Goal: Task Accomplishment & Management: Manage account settings

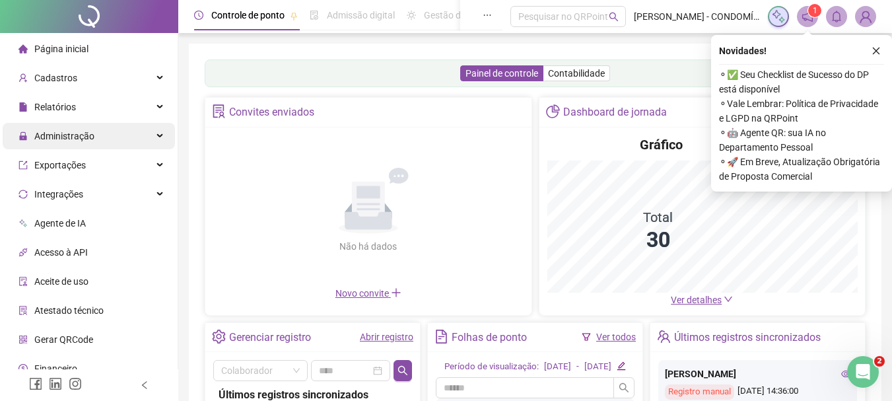
click at [69, 135] on span "Administração" at bounding box center [64, 136] width 60 height 11
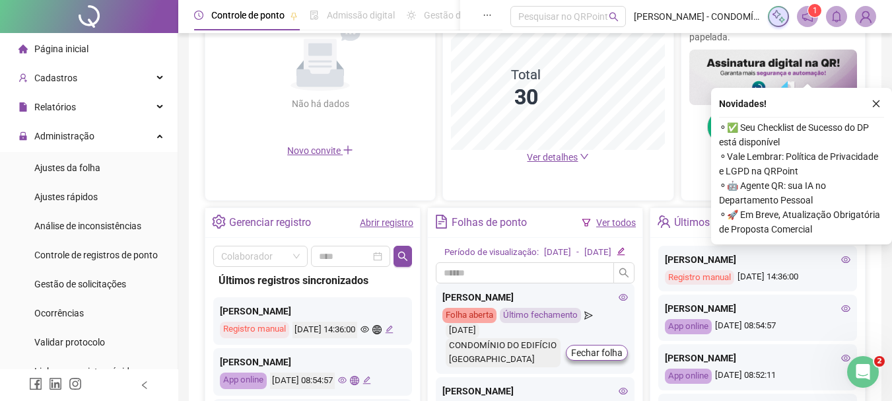
scroll to position [396, 0]
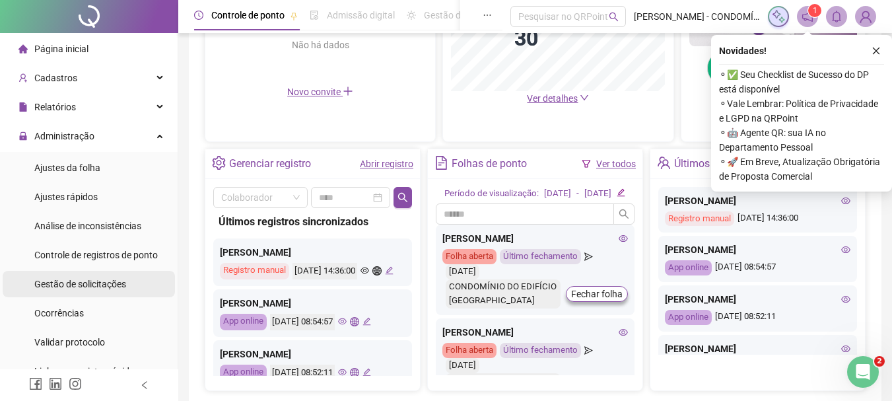
click at [55, 285] on span "Gestão de solicitações" at bounding box center [80, 284] width 92 height 11
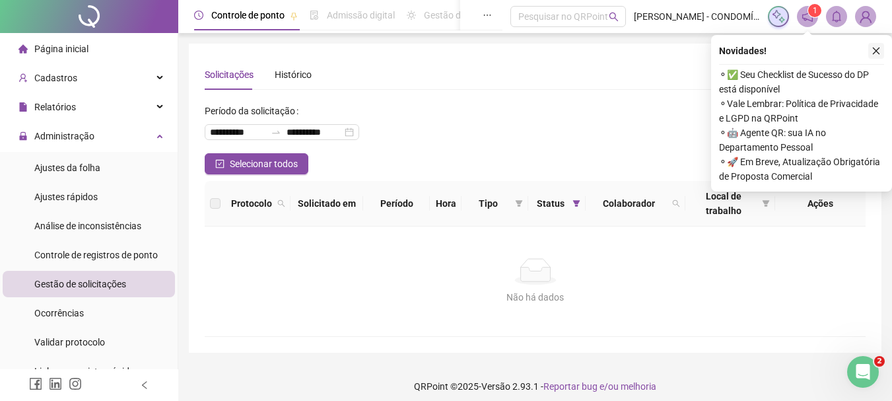
click at [875, 48] on icon "close" at bounding box center [876, 50] width 9 height 9
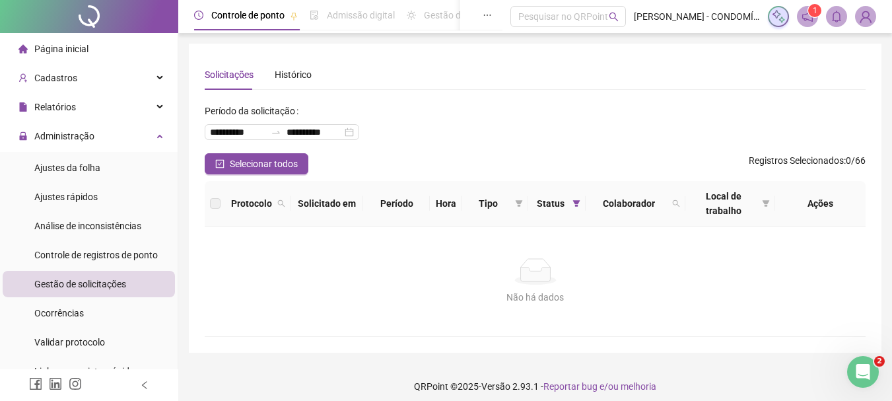
click at [61, 285] on span "Gestão de solicitações" at bounding box center [80, 284] width 92 height 11
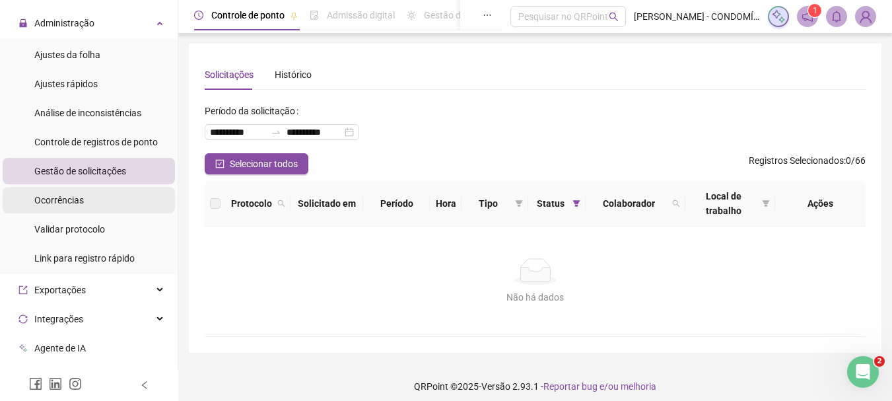
scroll to position [132, 0]
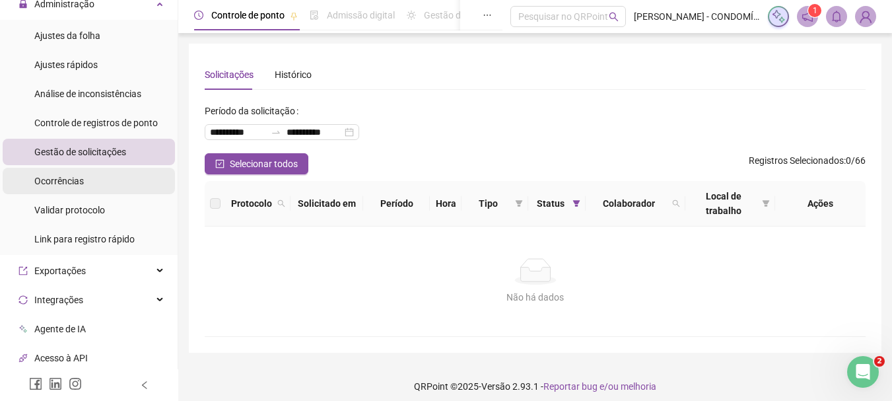
click at [58, 179] on span "Ocorrências" at bounding box center [59, 181] width 50 height 11
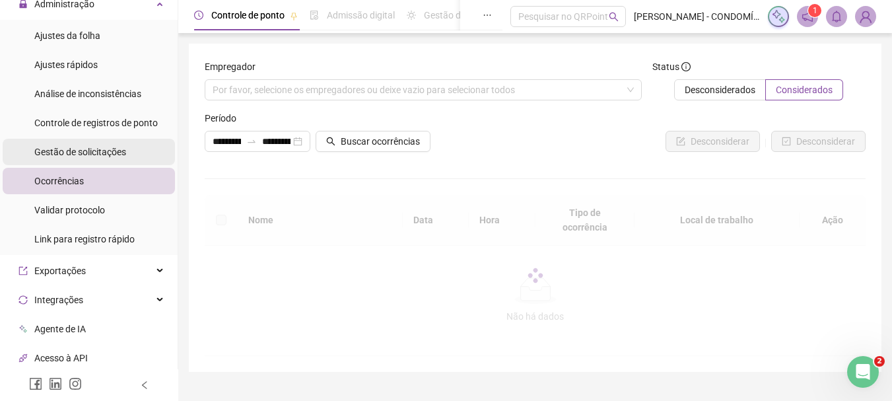
click at [59, 154] on span "Gestão de solicitações" at bounding box center [80, 152] width 92 height 11
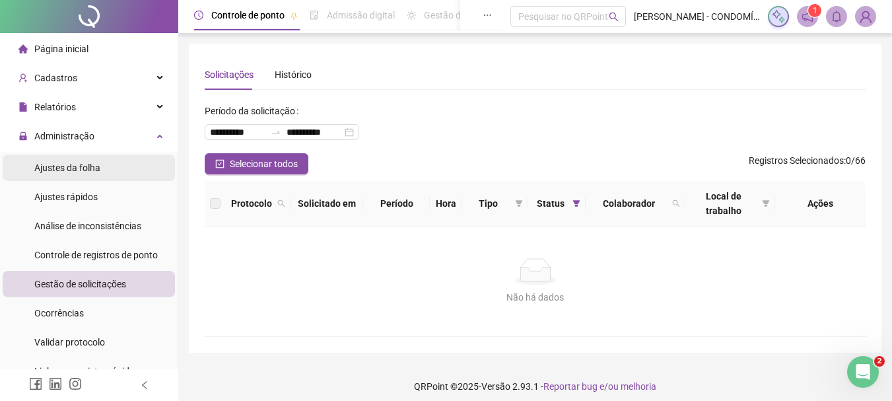
click at [50, 166] on span "Ajustes da folha" at bounding box center [67, 167] width 66 height 11
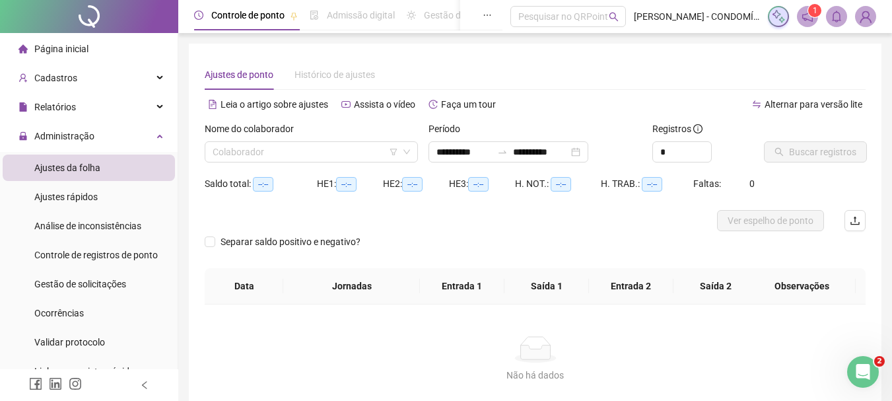
type input "**********"
click at [149, 138] on div "Administração" at bounding box center [89, 136] width 172 height 26
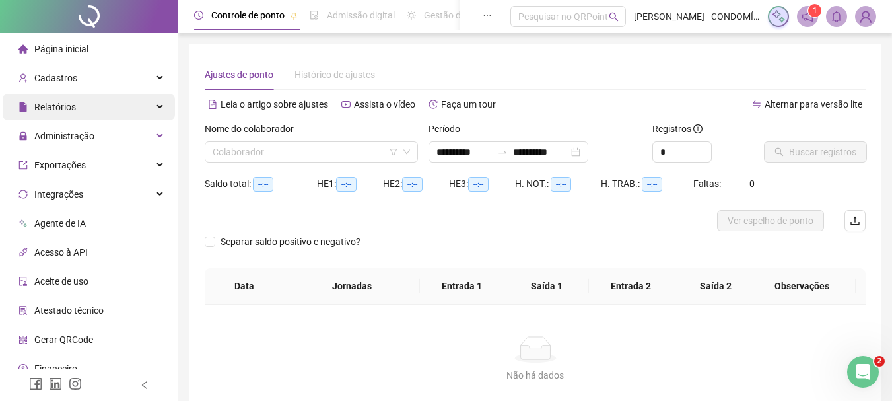
click at [158, 107] on icon at bounding box center [161, 107] width 7 height 0
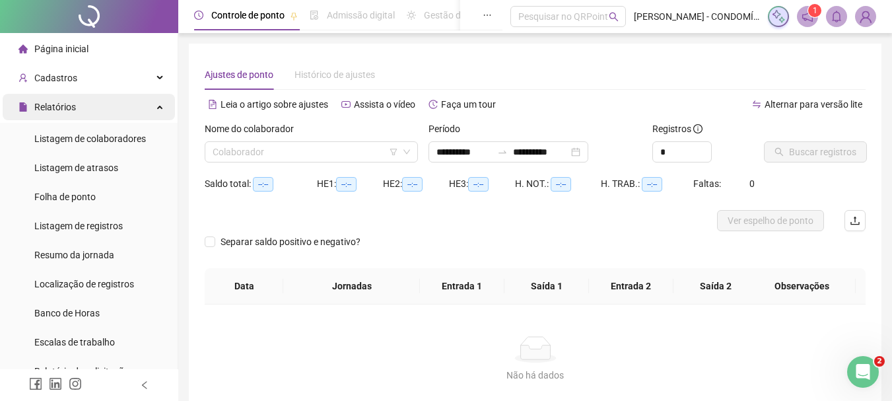
click at [158, 106] on icon at bounding box center [161, 106] width 7 height 0
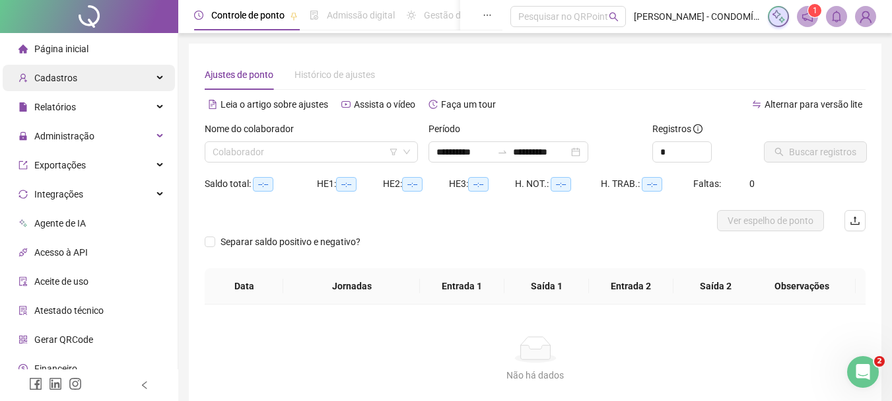
click at [158, 78] on icon at bounding box center [161, 78] width 7 height 0
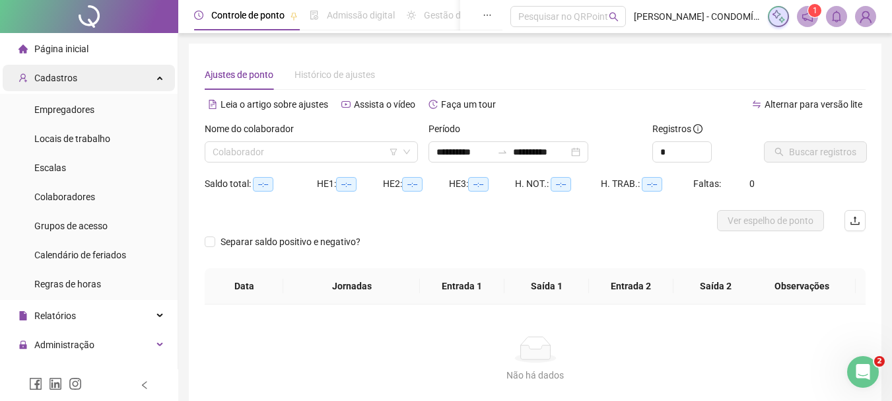
click at [149, 76] on div "Cadastros" at bounding box center [89, 78] width 172 height 26
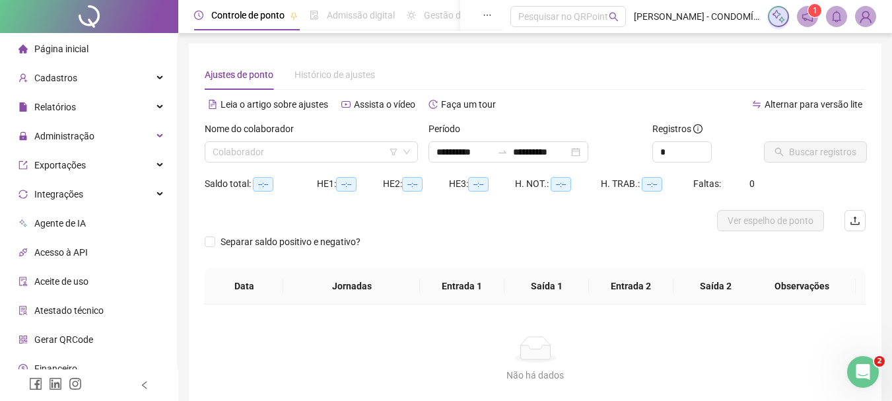
click at [271, 341] on div "Não há dados" at bounding box center [535, 349] width 629 height 26
click at [370, 343] on div "Não há dados" at bounding box center [535, 349] width 629 height 26
click at [146, 192] on div "Integrações" at bounding box center [89, 194] width 172 height 26
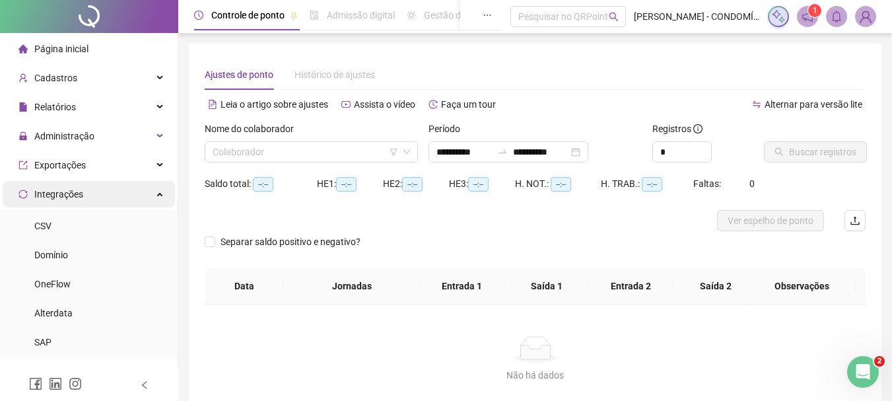
click at [146, 192] on div "Integrações" at bounding box center [89, 194] width 172 height 26
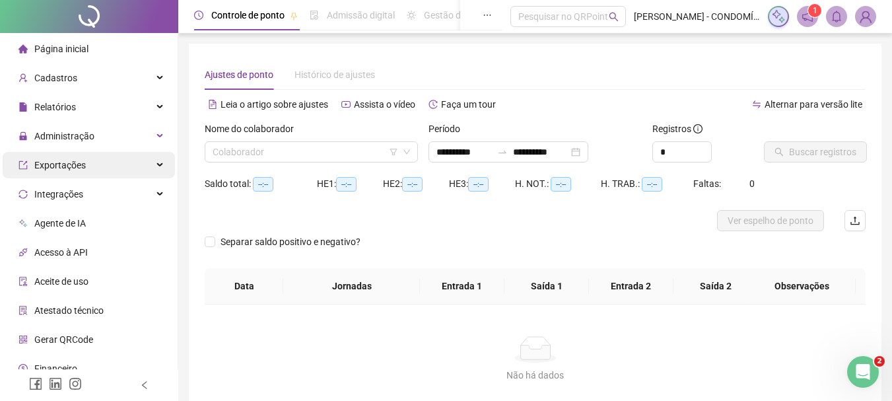
click at [158, 165] on icon at bounding box center [161, 165] width 7 height 0
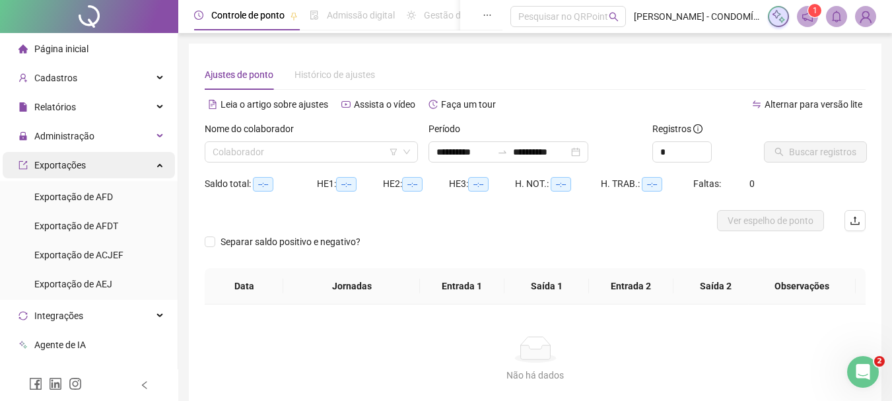
click at [158, 164] on icon at bounding box center [161, 164] width 7 height 0
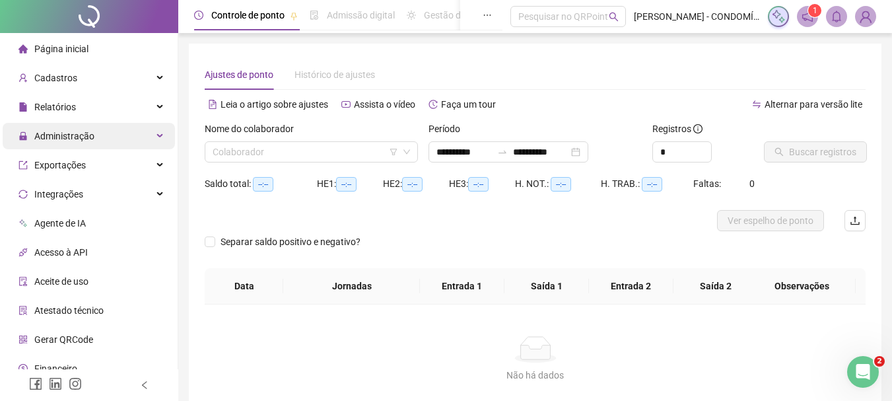
click at [158, 136] on icon at bounding box center [161, 136] width 7 height 0
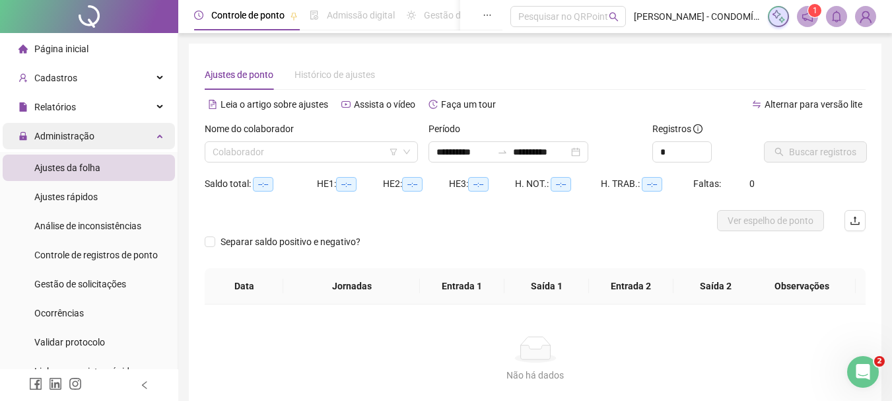
click at [152, 134] on div "Administração" at bounding box center [89, 136] width 172 height 26
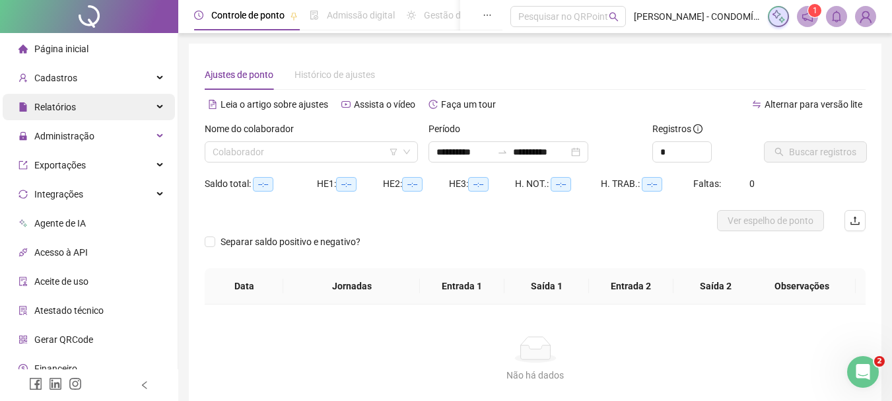
click at [158, 107] on icon at bounding box center [161, 107] width 7 height 0
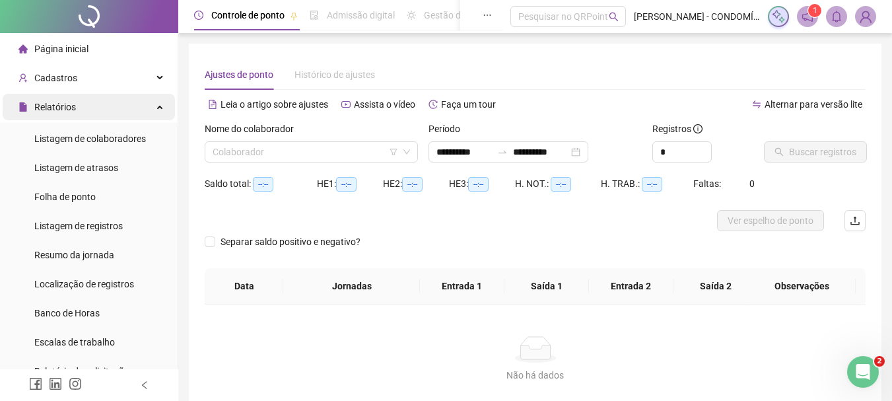
click at [158, 106] on icon at bounding box center [161, 106] width 7 height 0
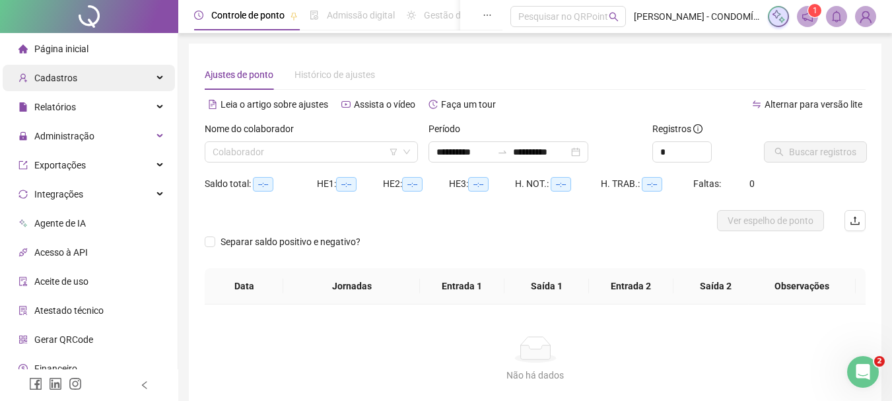
click at [158, 78] on icon at bounding box center [161, 78] width 7 height 0
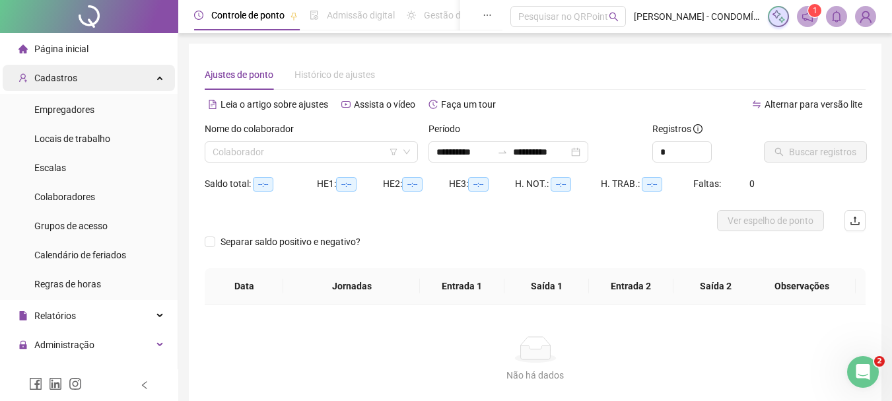
click at [158, 77] on icon at bounding box center [161, 77] width 7 height 0
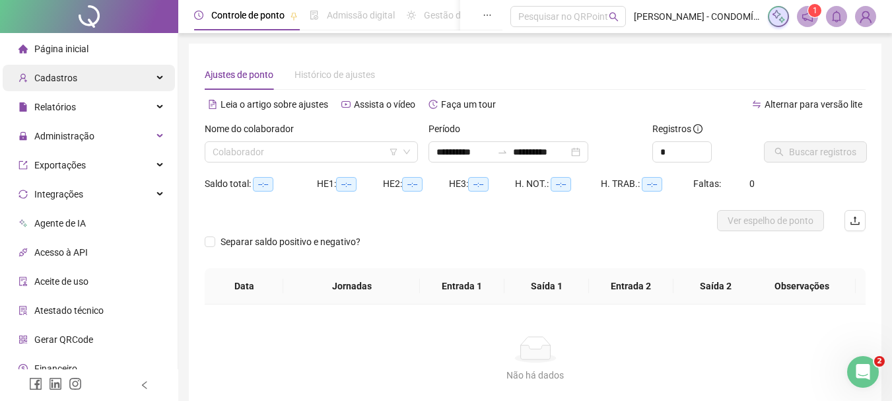
click at [158, 78] on icon at bounding box center [161, 78] width 7 height 0
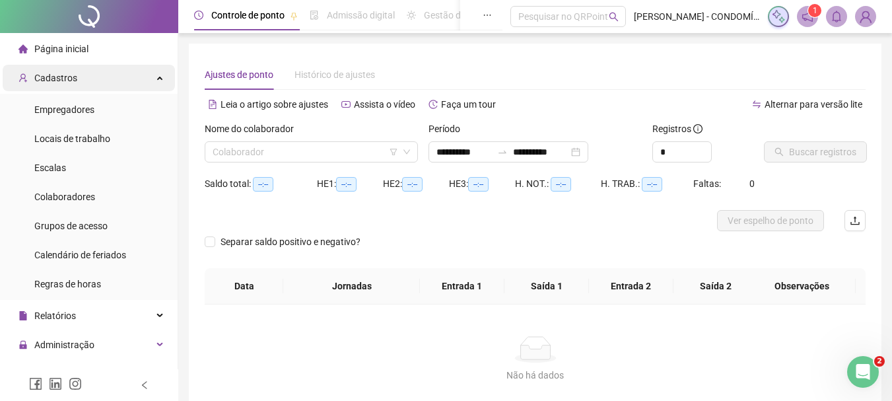
click at [158, 77] on icon at bounding box center [161, 77] width 7 height 0
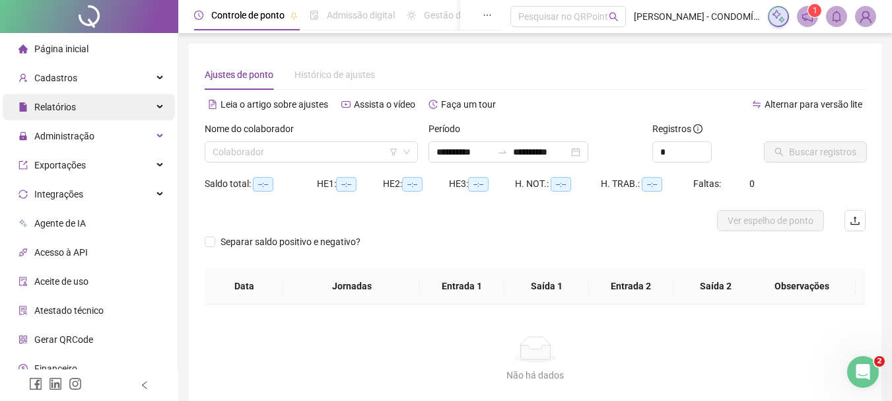
click at [151, 103] on div "Relatórios" at bounding box center [89, 107] width 172 height 26
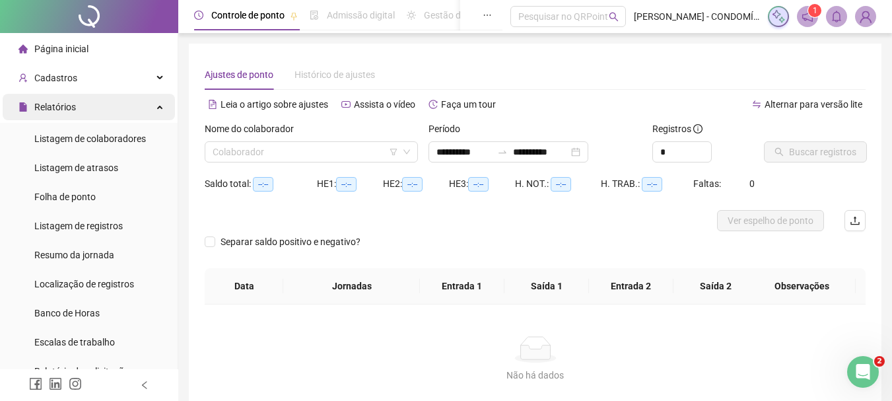
click at [151, 103] on div "Relatórios" at bounding box center [89, 107] width 172 height 26
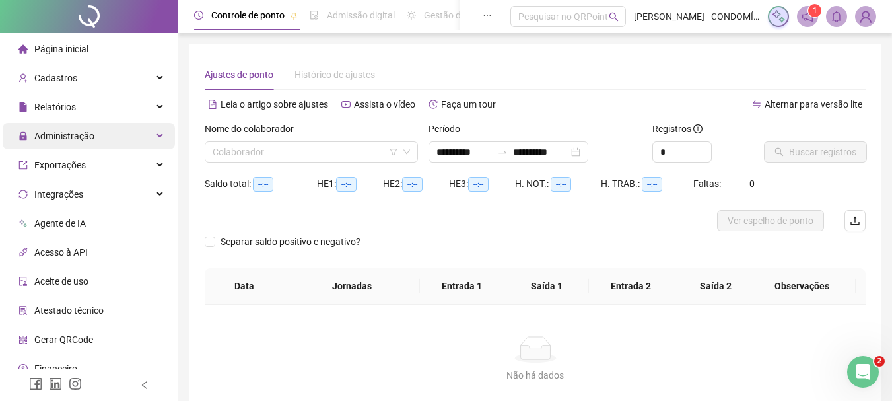
click at [158, 136] on icon at bounding box center [161, 136] width 7 height 0
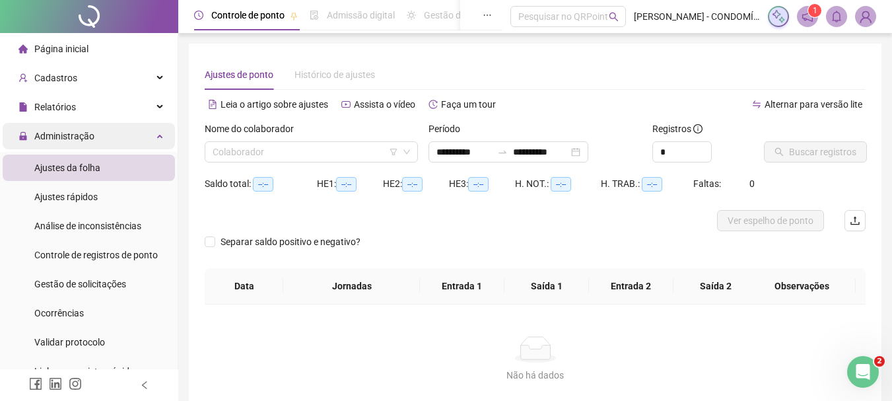
click at [147, 133] on div "Administração" at bounding box center [89, 136] width 172 height 26
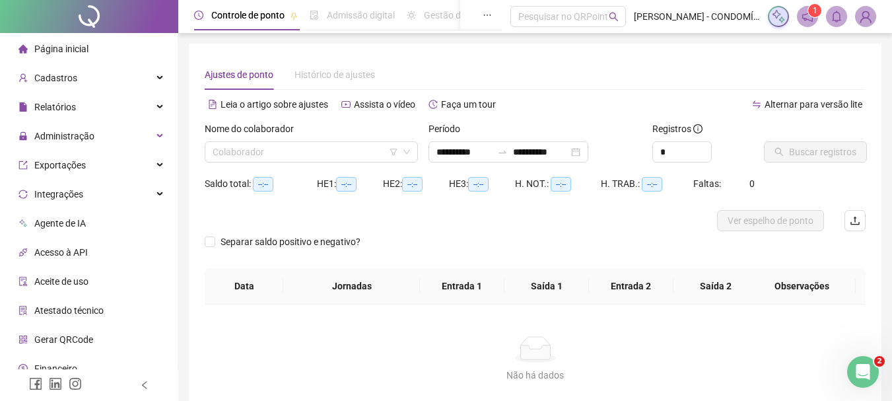
click at [495, 250] on div "Separar saldo positivo e negativo?" at bounding box center [535, 249] width 661 height 37
